Goal: Task Accomplishment & Management: Manage account settings

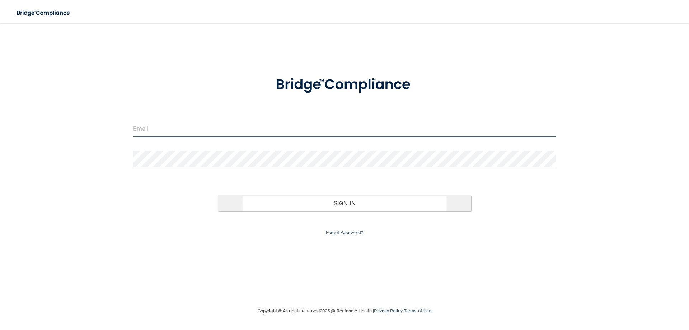
type input "[EMAIL_ADDRESS][DOMAIN_NAME]"
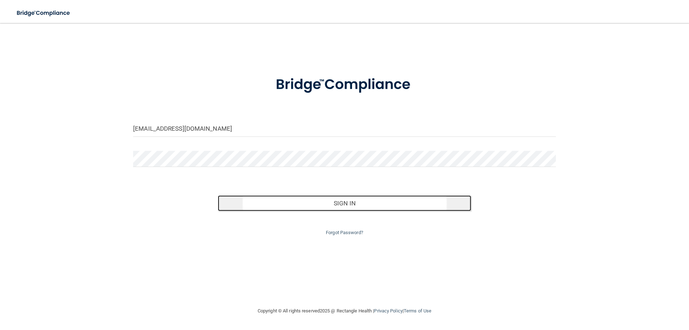
click at [288, 197] on button "Sign In" at bounding box center [345, 203] width 254 height 16
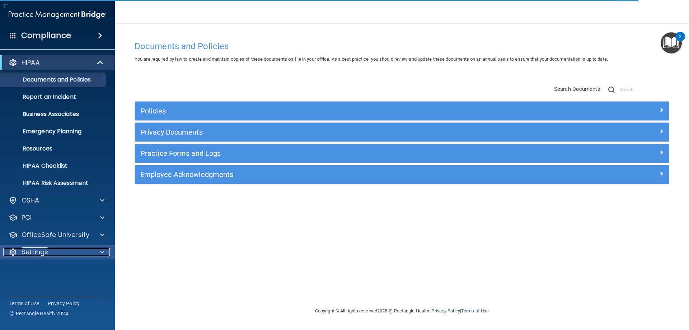
click at [44, 253] on p "Settings" at bounding box center [35, 252] width 27 height 9
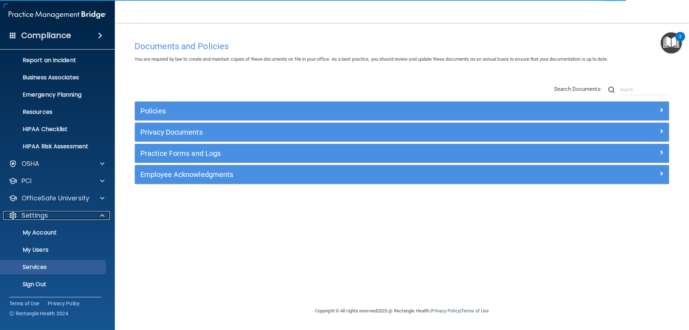
scroll to position [37, 0]
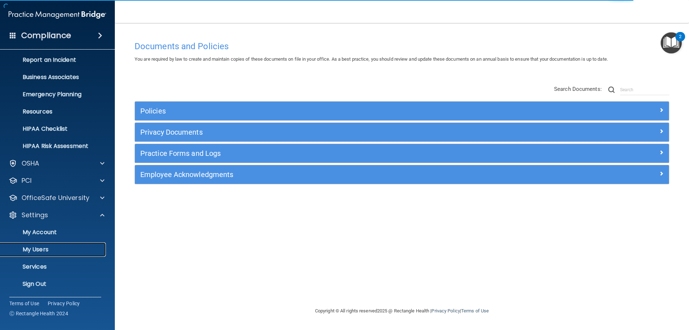
click at [38, 253] on p "My Users" at bounding box center [54, 249] width 98 height 7
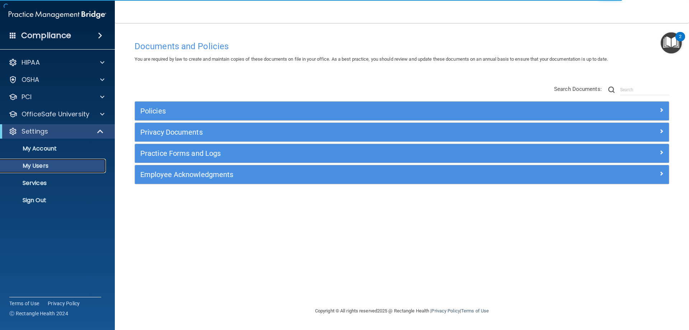
click at [41, 164] on p "My Users" at bounding box center [54, 165] width 98 height 7
select select "20"
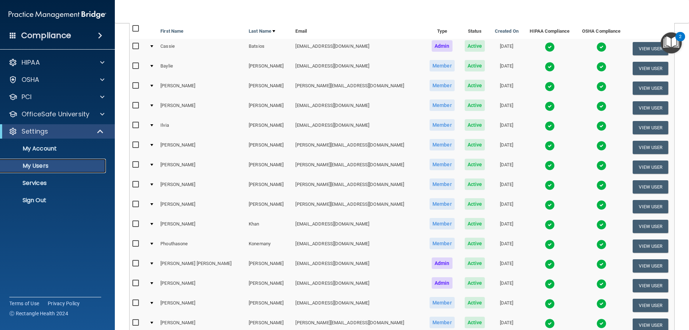
scroll to position [72, 0]
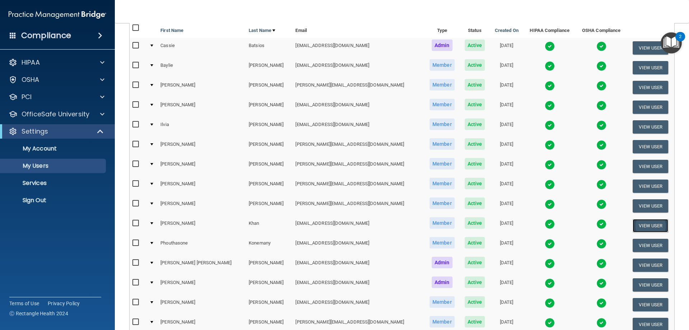
click at [632, 224] on button "View User" at bounding box center [650, 225] width 36 height 13
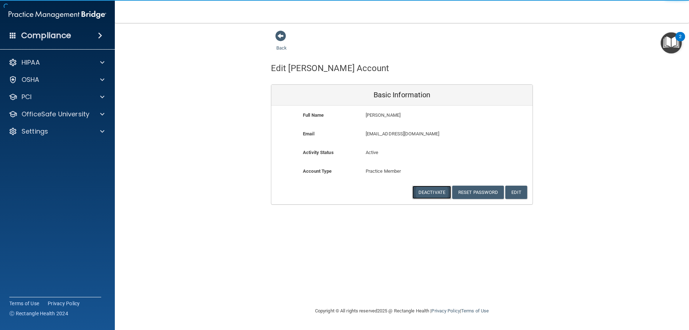
click at [437, 192] on button "Deactivate" at bounding box center [431, 191] width 39 height 13
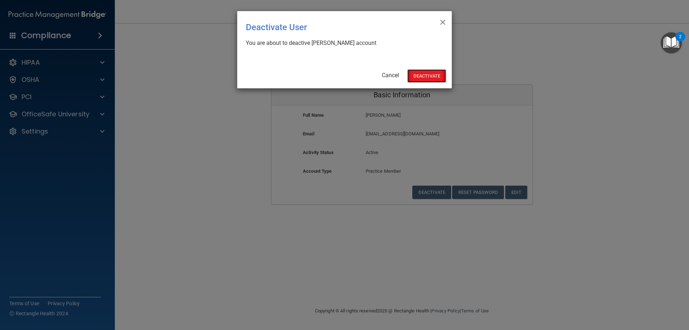
click at [435, 82] on button "Deactivate" at bounding box center [426, 75] width 39 height 13
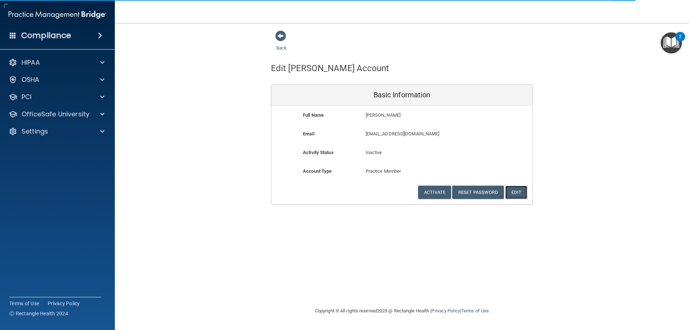
click at [520, 190] on button "Edit" at bounding box center [516, 191] width 22 height 13
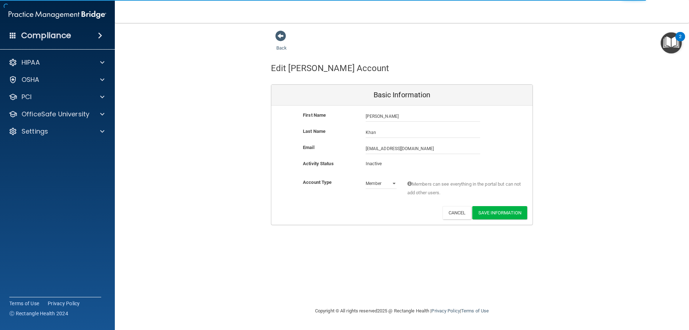
click at [362, 185] on div "Admin Member" at bounding box center [381, 183] width 42 height 11
click at [373, 188] on select "Admin Member" at bounding box center [381, 183] width 31 height 11
drag, startPoint x: 304, startPoint y: 209, endPoint x: 321, endPoint y: 208, distance: 16.5
click at [304, 209] on div "Activate Reset Password Edit Cancel Save Information" at bounding box center [401, 212] width 261 height 13
click at [455, 212] on button "Cancel" at bounding box center [456, 212] width 29 height 13
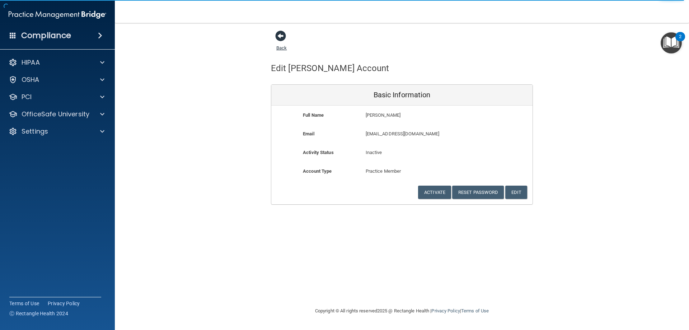
click at [283, 45] on link "Back" at bounding box center [281, 44] width 10 height 14
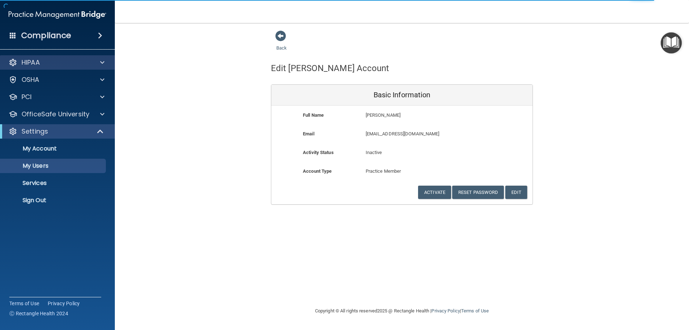
click at [37, 67] on div "HIPAA" at bounding box center [57, 62] width 115 height 14
select select "20"
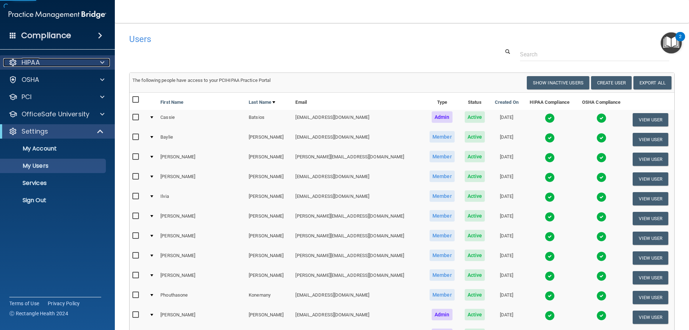
click at [103, 63] on span at bounding box center [102, 62] width 4 height 9
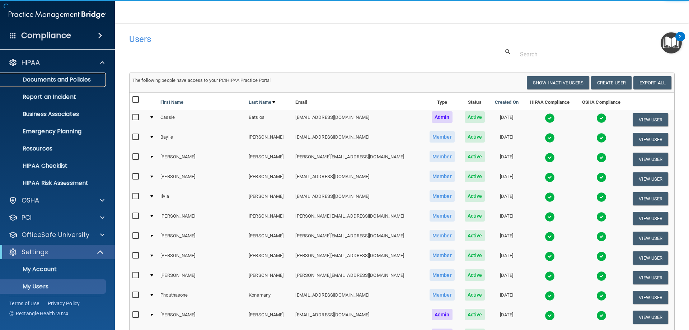
click at [58, 80] on p "Documents and Policies" at bounding box center [54, 79] width 98 height 7
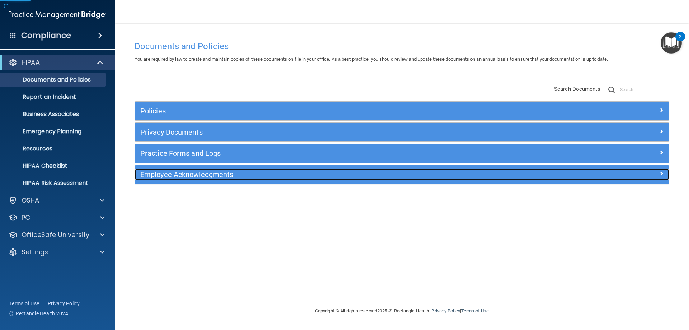
click at [166, 179] on div "Employee Acknowledgments" at bounding box center [335, 174] width 400 height 11
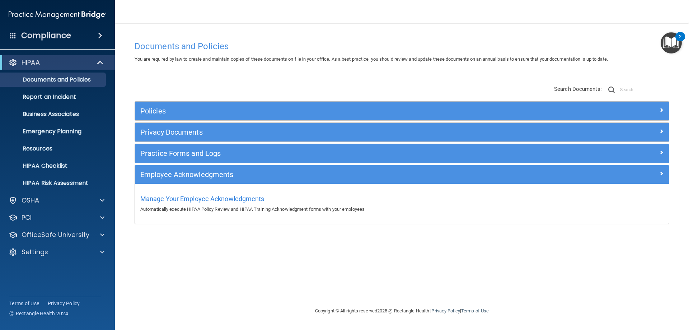
click at [171, 126] on div "Privacy Documents" at bounding box center [402, 132] width 534 height 19
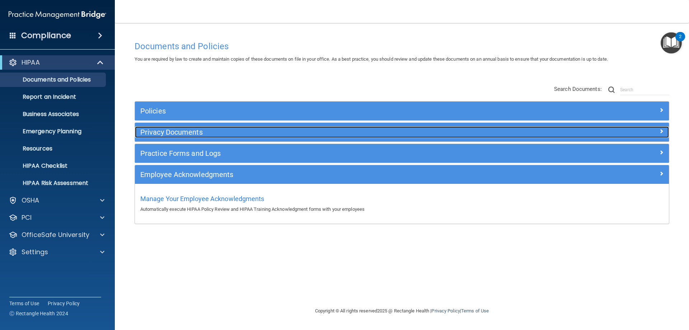
click at [170, 130] on h5 "Privacy Documents" at bounding box center [335, 132] width 390 height 8
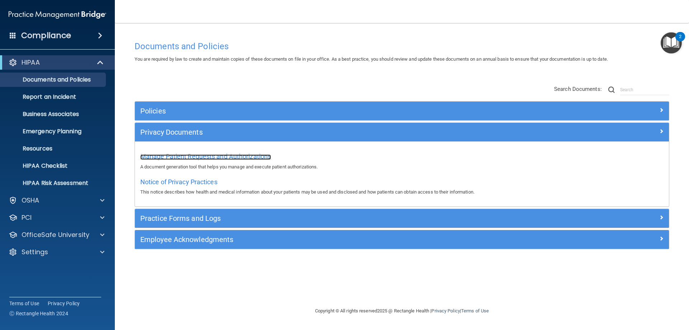
click at [170, 155] on span "Manage Patient Requests and Authorizations" at bounding box center [205, 156] width 131 height 8
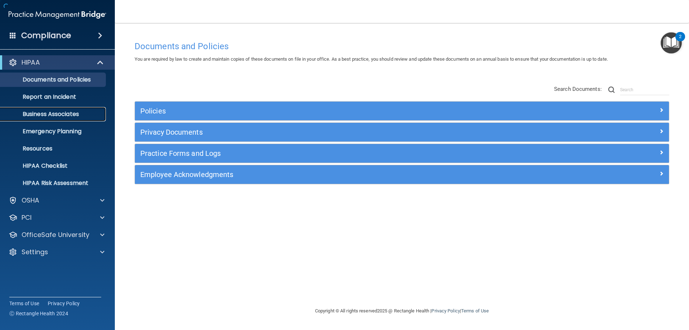
click at [55, 114] on p "Business Associates" at bounding box center [54, 113] width 98 height 7
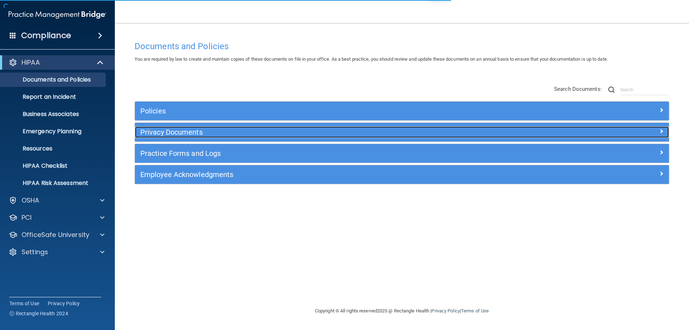
click at [166, 134] on h5 "Privacy Documents" at bounding box center [335, 132] width 390 height 8
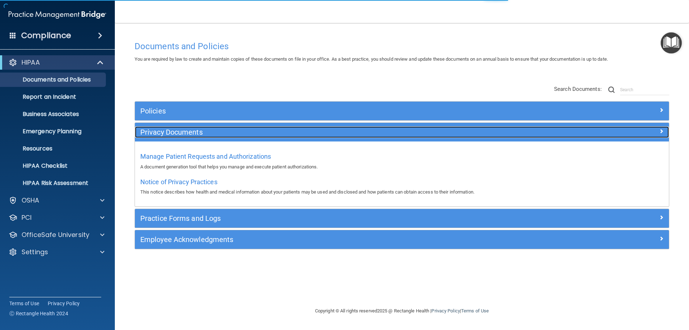
click at [166, 134] on h5 "Privacy Documents" at bounding box center [335, 132] width 390 height 8
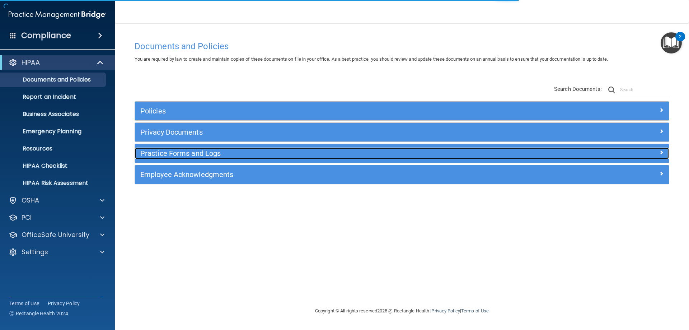
click at [168, 155] on h5 "Practice Forms and Logs" at bounding box center [335, 153] width 390 height 8
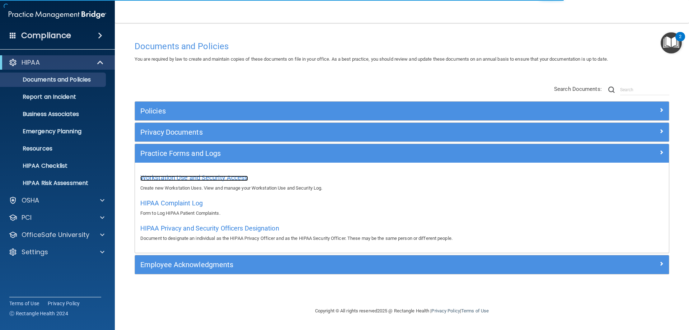
click at [170, 174] on span "Workstation Use and Security Access" at bounding box center [194, 178] width 108 height 8
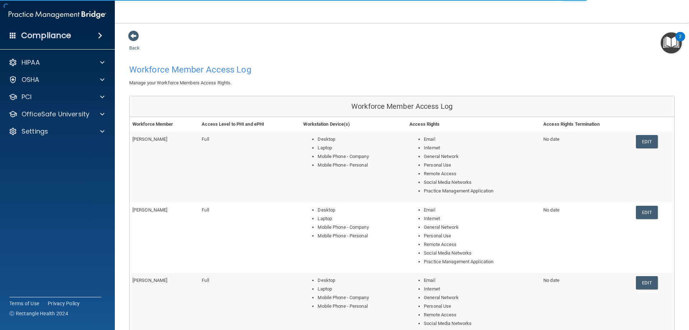
scroll to position [108, 0]
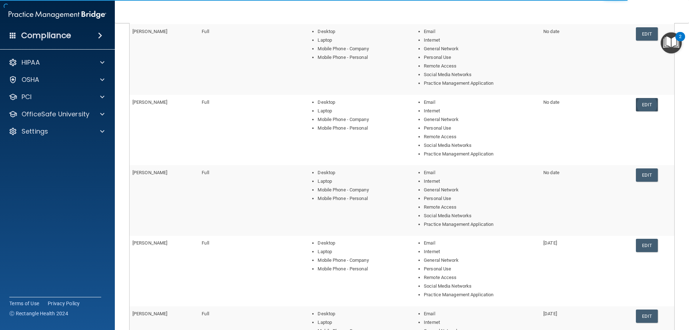
click at [644, 100] on link "Edit" at bounding box center [647, 104] width 22 height 13
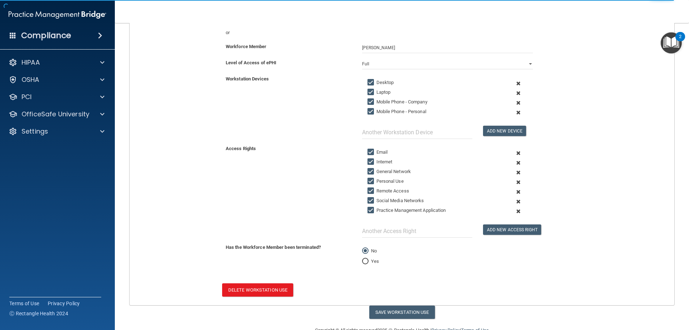
click at [371, 262] on label "Yes" at bounding box center [370, 261] width 17 height 9
click at [368, 262] on input "Yes" at bounding box center [365, 261] width 6 height 5
radio input "true"
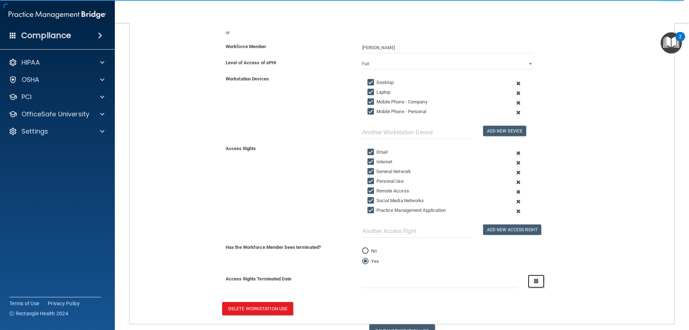
click at [534, 277] on button "button" at bounding box center [536, 280] width 17 height 13
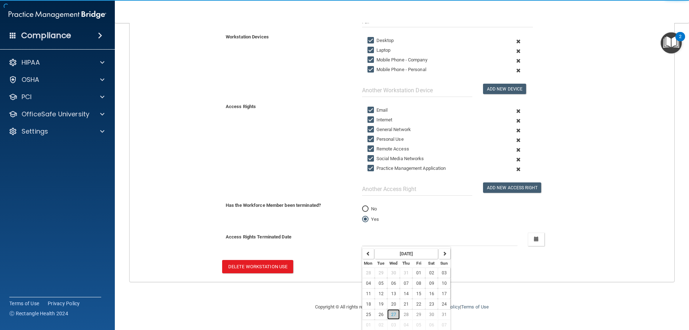
click at [391, 314] on span "27" at bounding box center [393, 314] width 5 height 5
type input "[DATE]"
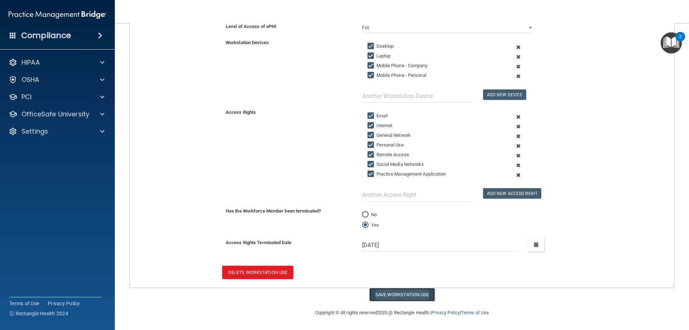
click at [388, 291] on button "Save Workstation Use" at bounding box center [402, 294] width 66 height 13
select select "? string:Full ?"
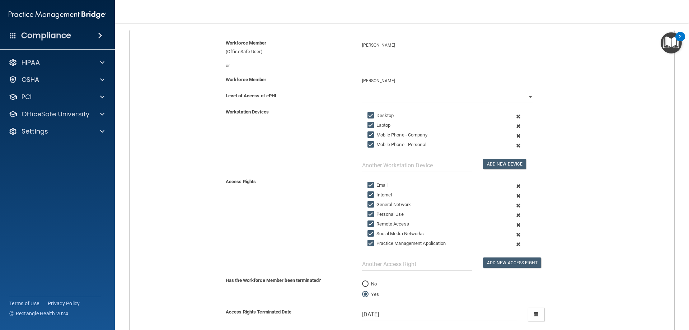
scroll to position [0, 0]
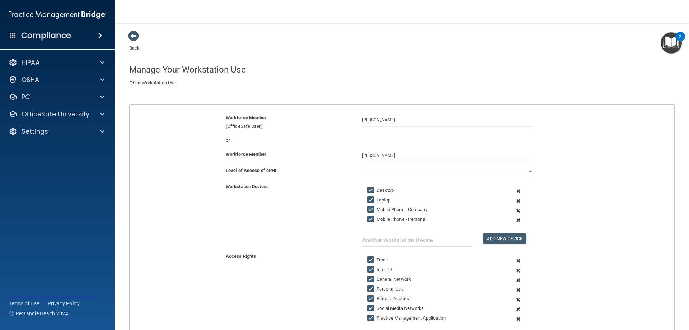
click at [135, 43] on div "Back Manage Your Workstation Use Create a new Workstation Use by filling out th…" at bounding box center [401, 244] width 545 height 429
click at [133, 36] on span at bounding box center [133, 35] width 11 height 11
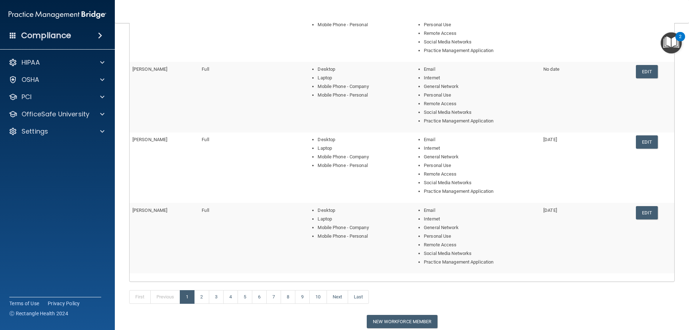
scroll to position [215, 0]
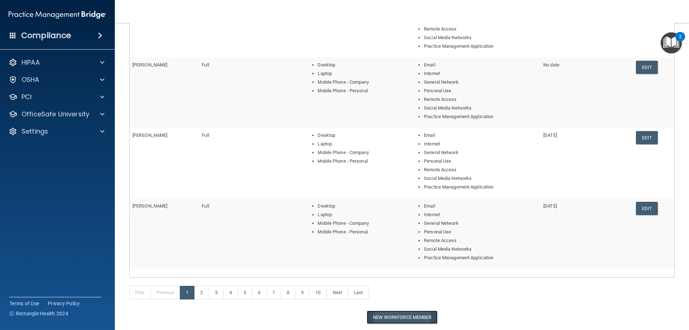
click at [397, 317] on button "New Workforce Member" at bounding box center [402, 316] width 71 height 13
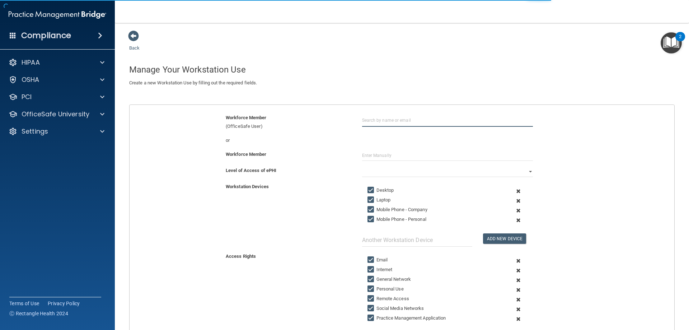
click at [381, 117] on input "text" at bounding box center [447, 119] width 171 height 13
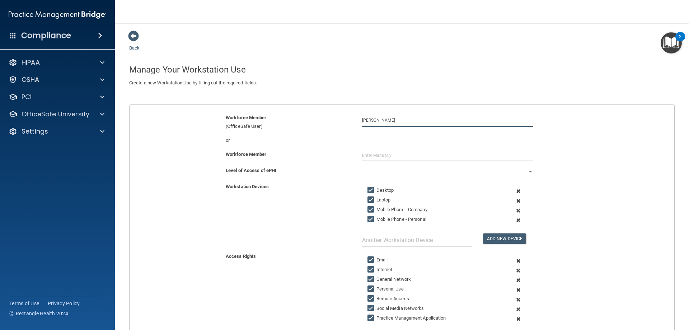
type input "[PERSON_NAME]"
drag, startPoint x: 391, startPoint y: 155, endPoint x: 374, endPoint y: 157, distance: 16.6
click at [374, 157] on input "[PERSON_NAME]" at bounding box center [447, 155] width 171 height 11
click at [389, 156] on input "[PERSON_NAME]" at bounding box center [447, 155] width 171 height 11
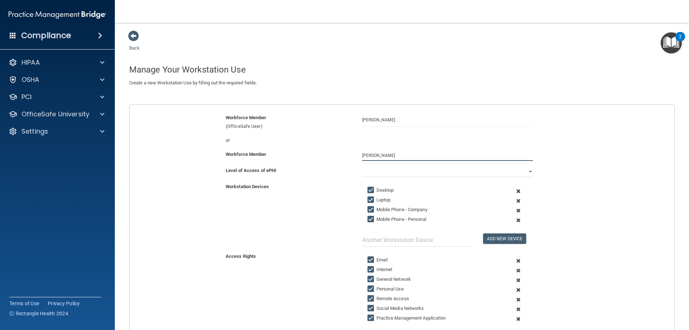
drag, startPoint x: 392, startPoint y: 156, endPoint x: 339, endPoint y: 153, distance: 53.2
click at [339, 153] on div "Workforce Member [PERSON_NAME]" at bounding box center [401, 155] width 555 height 11
click at [389, 121] on input "[PERSON_NAME]" at bounding box center [447, 119] width 171 height 13
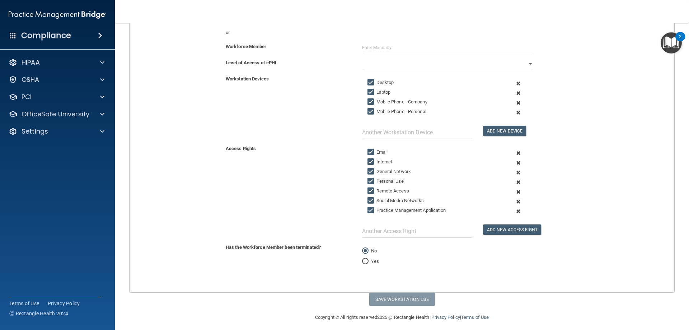
scroll to position [112, 0]
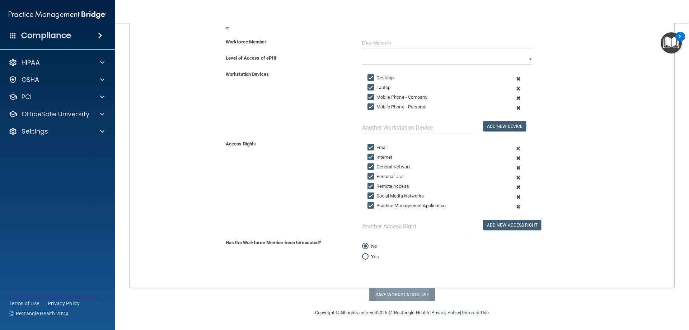
type input "[PERSON_NAME]"
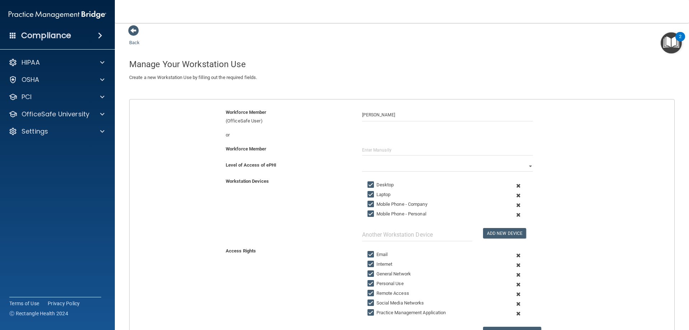
scroll to position [5, 0]
click at [385, 148] on input "text" at bounding box center [447, 150] width 171 height 11
drag, startPoint x: 320, startPoint y: 163, endPoint x: 329, endPoint y: 163, distance: 8.6
click at [320, 163] on div "Level of Access of ePHI" at bounding box center [288, 165] width 136 height 9
click at [380, 164] on select "Full Limited None" at bounding box center [447, 166] width 171 height 11
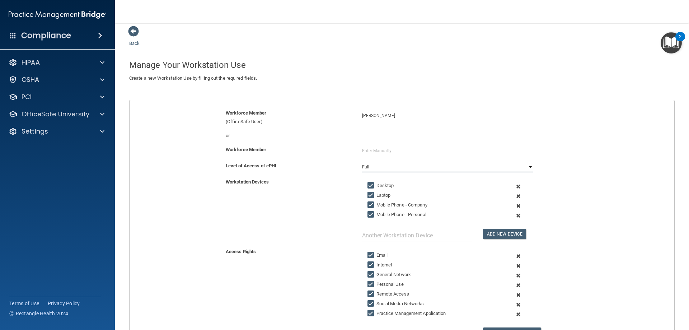
click at [362, 161] on select "Full Limited None" at bounding box center [447, 166] width 171 height 11
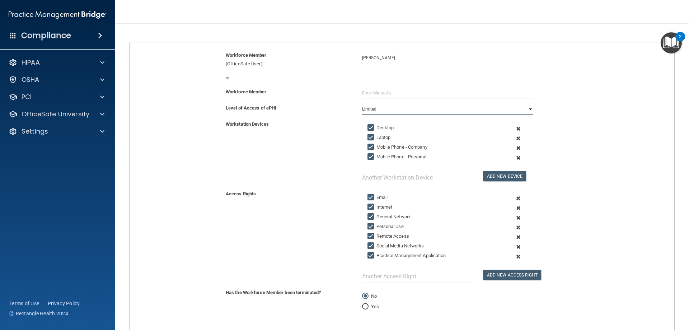
scroll to position [112, 0]
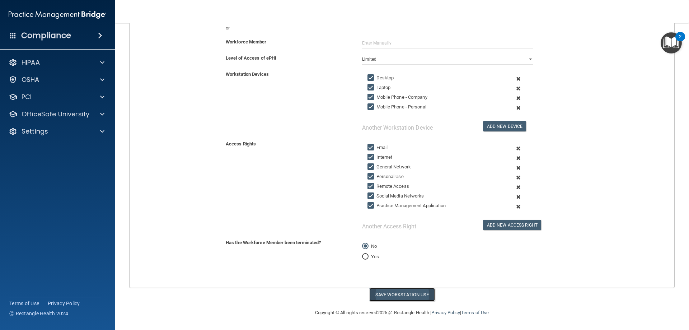
click at [395, 289] on button "Save Workstation Use" at bounding box center [402, 294] width 66 height 13
select select "? string:Full ?"
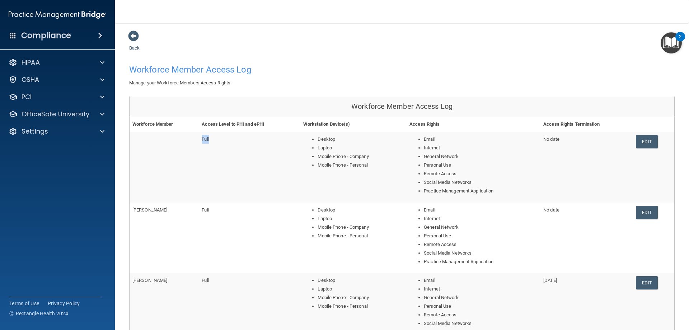
drag, startPoint x: 136, startPoint y: 133, endPoint x: 283, endPoint y: 155, distance: 148.8
click at [283, 155] on tr "Full Desktop Laptop Mobile Phone - Company Mobile Phone - Personal Email Intern…" at bounding box center [402, 167] width 545 height 71
click at [283, 155] on td "Full" at bounding box center [250, 167] width 102 height 71
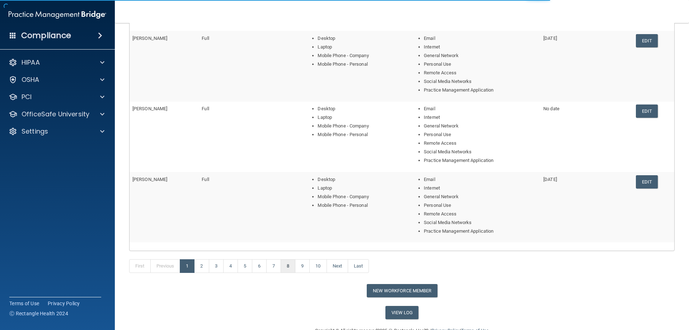
scroll to position [251, 0]
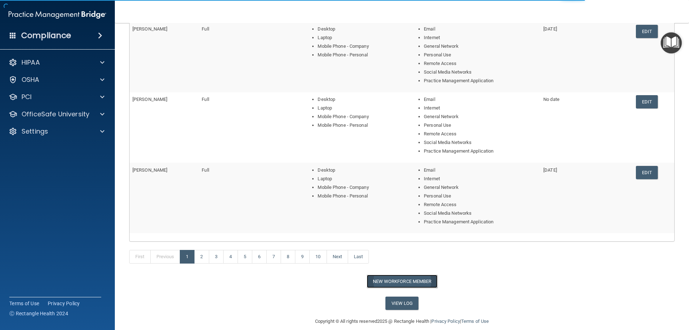
click at [390, 284] on button "New Workforce Member" at bounding box center [402, 280] width 71 height 13
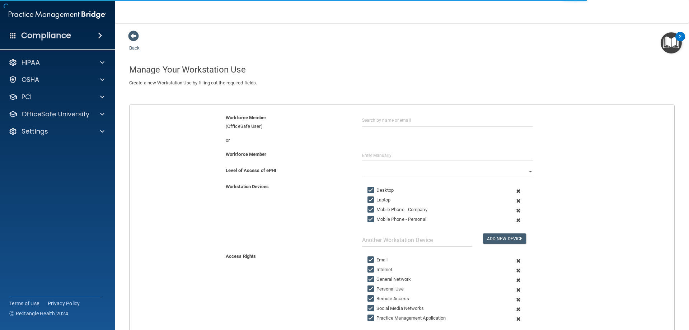
click at [385, 128] on div "Workforce Member (OfficeSafe User)" at bounding box center [401, 121] width 555 height 17
click at [385, 121] on input "text" at bounding box center [447, 119] width 171 height 13
drag, startPoint x: 415, startPoint y: 121, endPoint x: 343, endPoint y: 119, distance: 72.1
click at [343, 119] on div "Workforce Member (OfficeSafe User) Edna Gonzalez" at bounding box center [401, 121] width 555 height 17
type input "Edna Gonzalez"
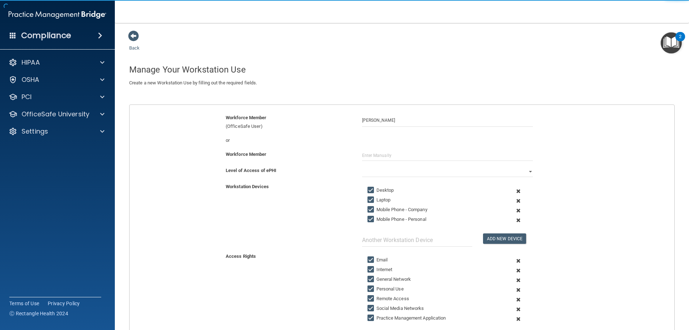
click at [434, 162] on div "Workforce Member" at bounding box center [401, 158] width 555 height 16
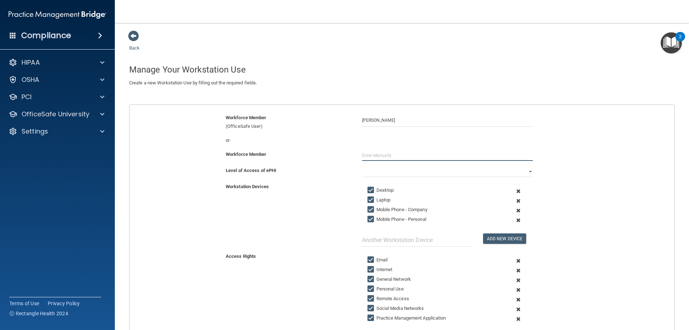
click at [430, 153] on input "text" at bounding box center [447, 155] width 171 height 11
paste input "Edna Gonzalez"
type input "Edna Gonzalez"
click at [369, 170] on select "Full Limited None" at bounding box center [447, 171] width 171 height 11
click at [362, 166] on select "Full Limited None" at bounding box center [447, 171] width 171 height 11
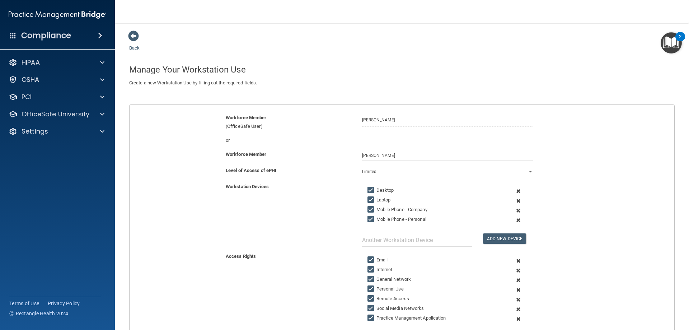
click at [343, 189] on div "Workstation Devices" at bounding box center [288, 186] width 136 height 9
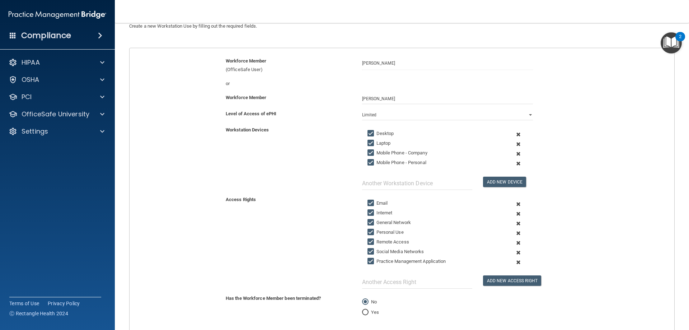
scroll to position [112, 0]
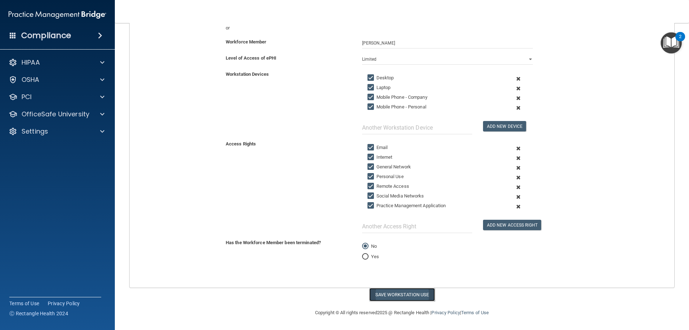
click at [385, 296] on button "Save Workstation Use" at bounding box center [402, 294] width 66 height 13
select select "? string:Full ?"
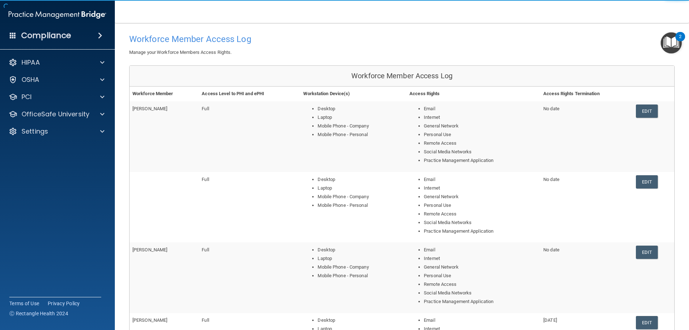
scroll to position [30, 0]
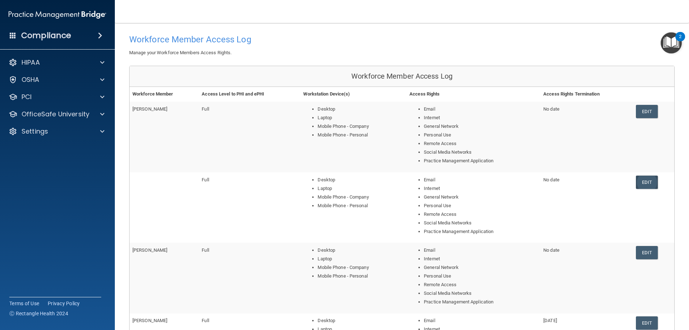
click at [640, 185] on link "Edit" at bounding box center [647, 181] width 22 height 13
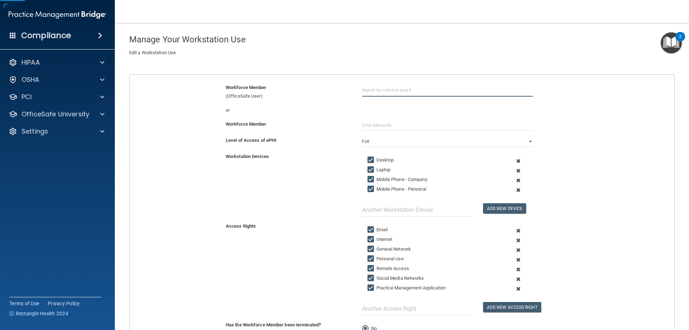
click at [426, 91] on input "text" at bounding box center [447, 89] width 171 height 13
type input "[PERSON_NAME]"
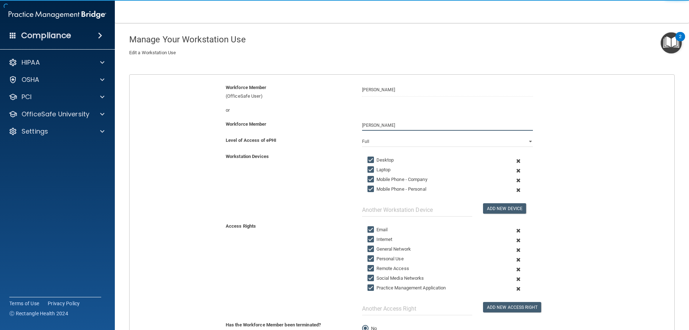
scroll to position [125, 0]
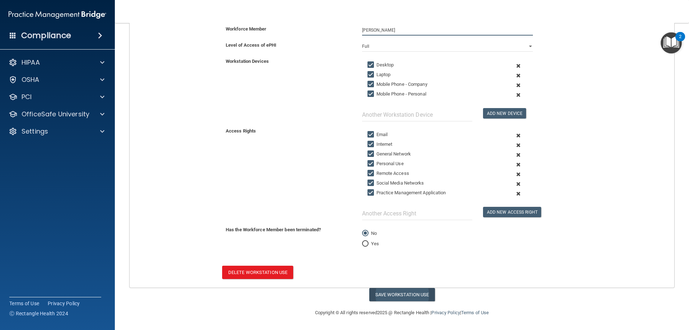
type input "[PERSON_NAME]"
click at [410, 292] on button "Save Workstation Use" at bounding box center [402, 294] width 66 height 13
select select "? string:Full ?"
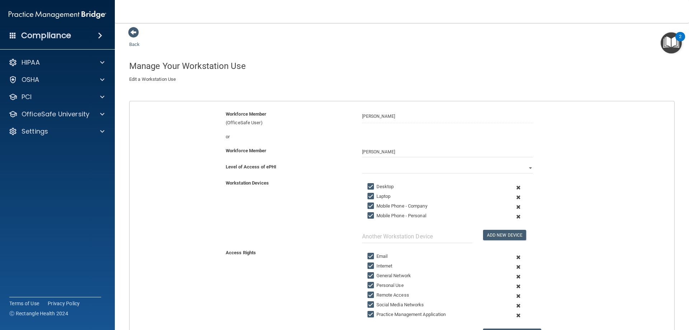
scroll to position [0, 0]
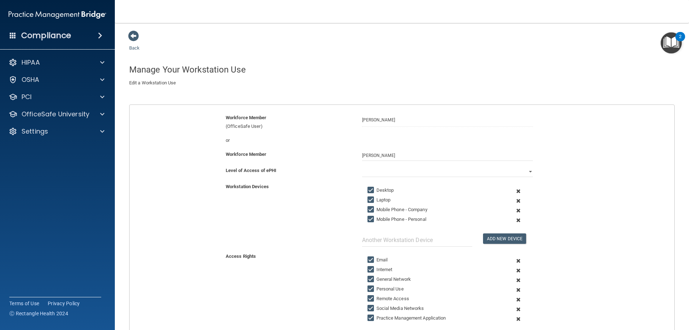
click at [127, 38] on main "Back Manage Your Workstation Use Create a new Workstation Use by filling out th…" at bounding box center [402, 176] width 574 height 307
click at [133, 39] on span at bounding box center [133, 35] width 11 height 11
